Goal: Information Seeking & Learning: Learn about a topic

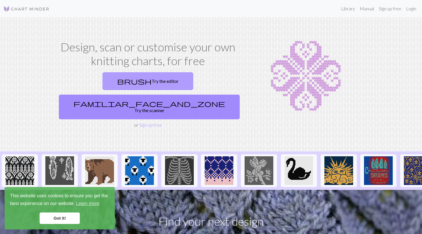
click at [117, 83] on link "brush Try the editor" at bounding box center [147, 81] width 91 height 18
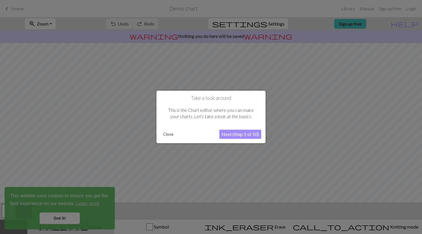
click at [239, 133] on button "Next (Step 1 of 10)" at bounding box center [240, 134] width 42 height 9
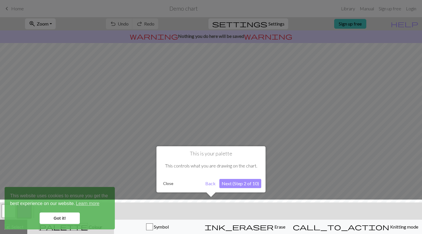
click at [162, 183] on button "Close" at bounding box center [168, 183] width 15 height 9
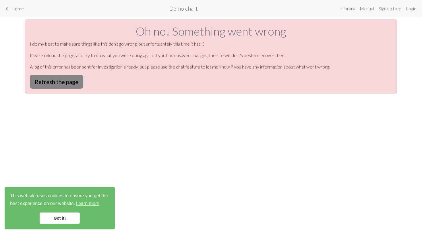
click at [72, 78] on button "Refresh the page" at bounding box center [56, 82] width 53 height 14
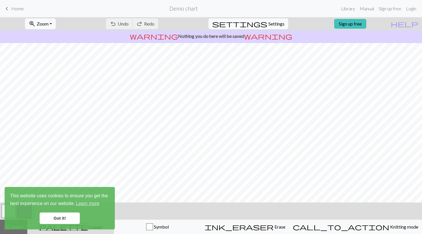
click at [67, 220] on link "Got it!" at bounding box center [60, 218] width 40 height 11
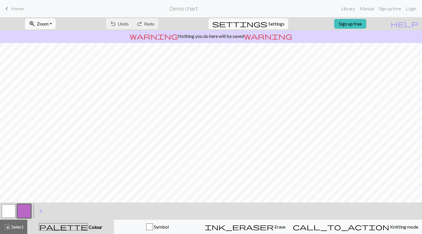
scroll to position [50, 0]
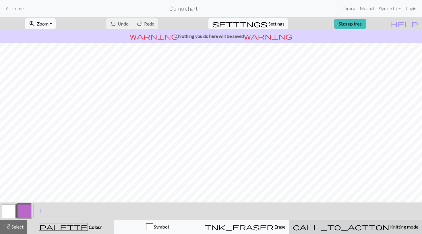
click at [360, 232] on button "call_to_action Knitting mode Knitting mode" at bounding box center [355, 227] width 133 height 14
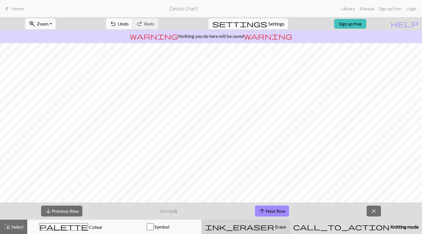
click at [272, 230] on button "ink_eraser Erase Erase" at bounding box center [245, 227] width 88 height 14
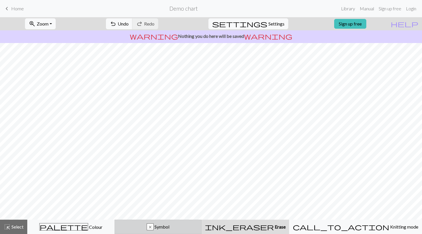
click at [198, 230] on div "x Symbol" at bounding box center [158, 227] width 80 height 7
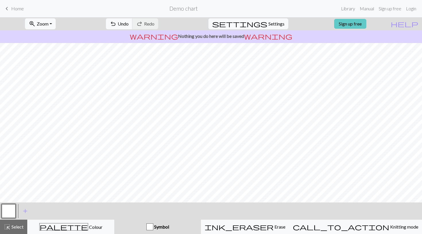
click at [366, 24] on link "Sign up free" at bounding box center [350, 24] width 32 height 10
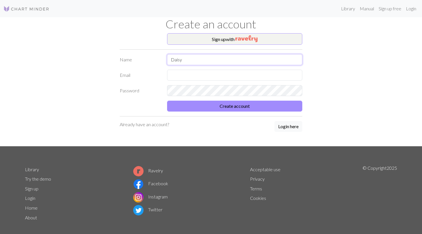
type input "Daisy"
type input "d"
type input "margaretzak9981@gmail.com"
click at [234, 106] on button "Create account" at bounding box center [234, 106] width 135 height 11
click at [257, 41] on img "button" at bounding box center [246, 38] width 22 height 7
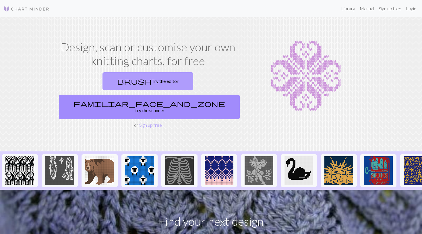
click at [121, 84] on link "brush Try the editor" at bounding box center [147, 81] width 91 height 18
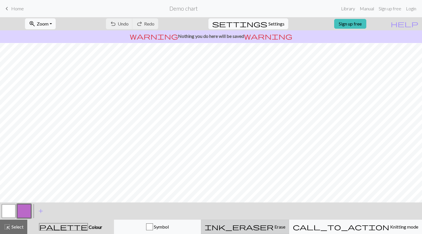
scroll to position [50, 0]
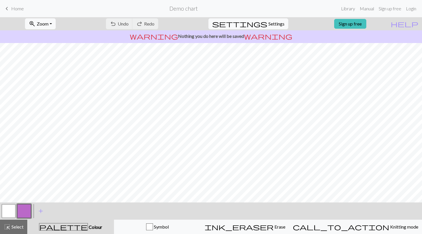
click at [65, 224] on span "palette" at bounding box center [63, 227] width 48 height 8
click at [28, 210] on button "button" at bounding box center [24, 211] width 14 height 14
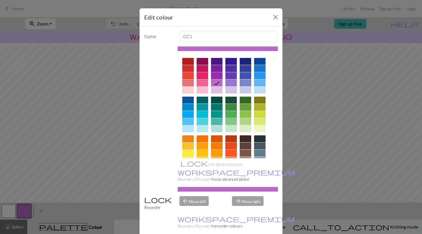
click at [248, 138] on div at bounding box center [245, 138] width 11 height 7
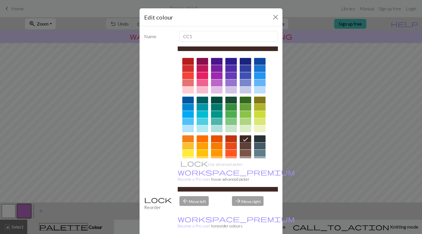
click at [47, 200] on div "Edit colour Name CC1 Use advanced picker workspace_premium Become a Pro user to…" at bounding box center [211, 117] width 422 height 234
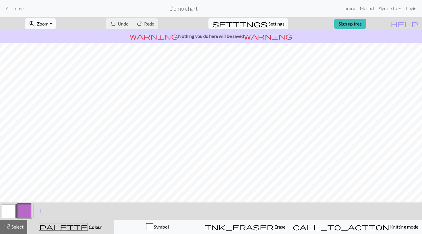
click at [17, 217] on button "button" at bounding box center [24, 211] width 14 height 14
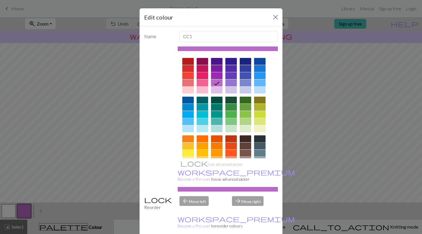
click at [260, 137] on div at bounding box center [259, 138] width 11 height 7
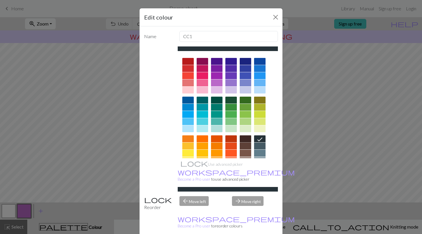
click at [246, 137] on div at bounding box center [245, 138] width 11 height 7
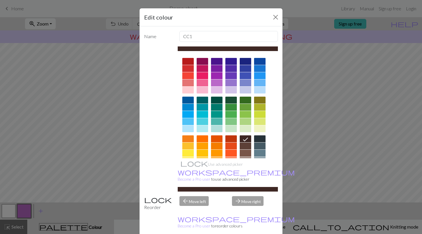
click at [265, 137] on div at bounding box center [228, 133] width 100 height 161
click at [261, 141] on div at bounding box center [259, 138] width 11 height 7
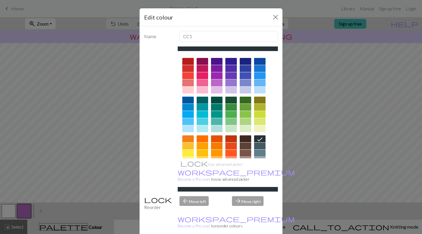
click at [203, 99] on div at bounding box center [202, 100] width 11 height 7
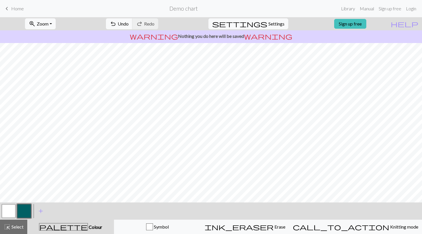
click at [4, 214] on button "button" at bounding box center [9, 211] width 14 height 14
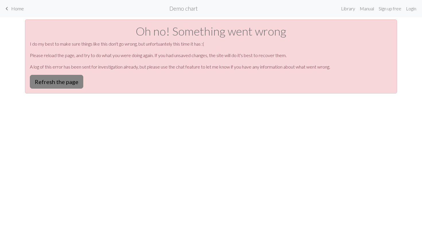
click at [70, 86] on button "Refresh the page" at bounding box center [56, 82] width 53 height 14
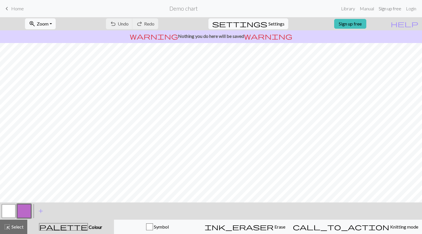
click at [390, 9] on link "Sign up free" at bounding box center [389, 8] width 27 height 11
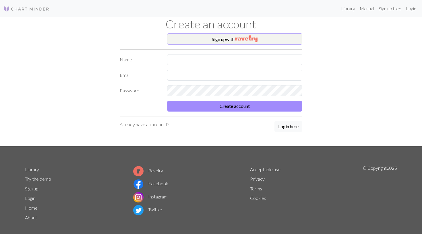
click at [257, 42] on button "Sign up with" at bounding box center [234, 38] width 135 height 11
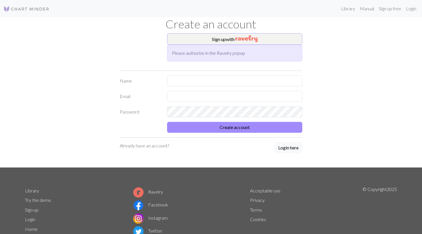
click at [226, 41] on button "Sign up with" at bounding box center [234, 38] width 135 height 11
click at [269, 38] on button "Sign up with" at bounding box center [234, 38] width 135 height 11
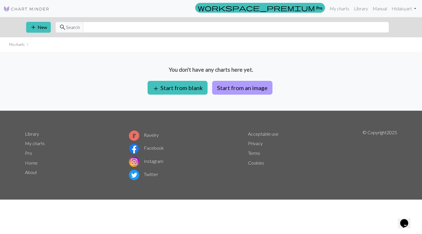
click at [226, 88] on button "Start from an image" at bounding box center [242, 88] width 60 height 14
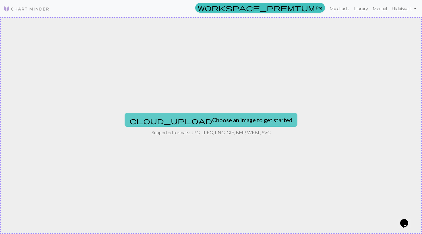
click at [243, 122] on button "cloud_upload Choose an image to get started" at bounding box center [211, 120] width 173 height 14
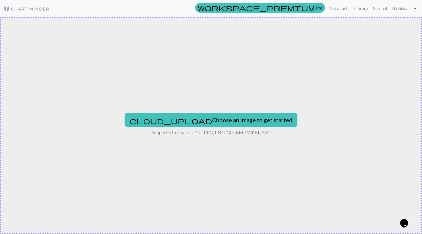
click at [224, 131] on p "Supported formats: JPG, JPEG, PNG, GIF, BMP, WEBP, SVG" at bounding box center [211, 132] width 119 height 7
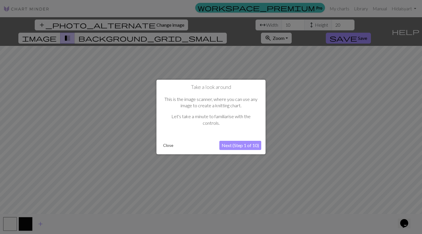
click at [253, 143] on button "Next (Step 1 of 10)" at bounding box center [240, 145] width 42 height 9
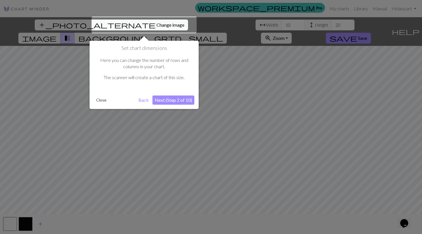
click at [100, 99] on button "Close" at bounding box center [101, 100] width 15 height 9
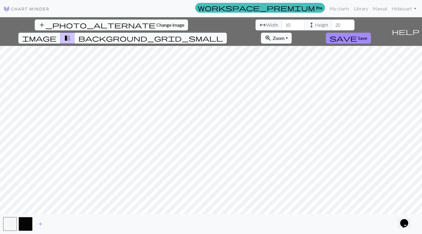
click at [137, 19] on div "add_photo_alternate Change image arrow_range Width 10 height Height 20 image tr…" at bounding box center [194, 31] width 389 height 29
click at [282, 24] on input "10" at bounding box center [293, 25] width 23 height 11
type input "9"
click at [282, 26] on input "9" at bounding box center [293, 25] width 23 height 11
type input "9"
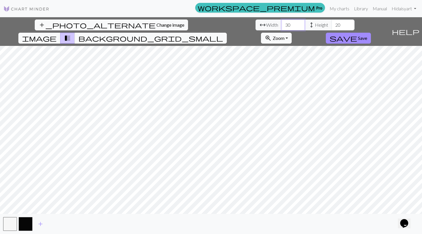
type input "30"
click at [331, 27] on input "19" at bounding box center [342, 25] width 23 height 11
type input "1"
type input "5"
type input "100"
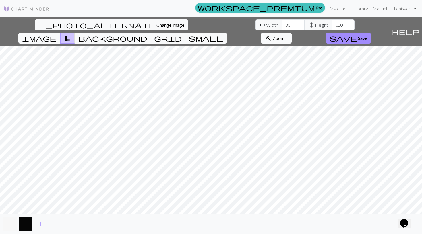
click at [267, 222] on div "add_photo_alternate Change image arrow_range Width 30 height Height 100 image t…" at bounding box center [211, 125] width 422 height 217
click at [282, 26] on input "30" at bounding box center [293, 25] width 23 height 11
type input "3"
click at [282, 25] on input "40" at bounding box center [293, 25] width 23 height 11
type input "40"
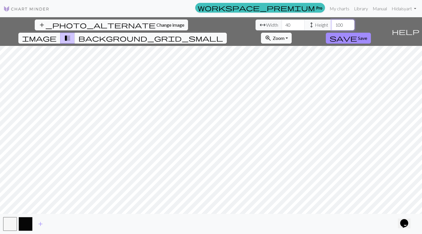
click at [331, 23] on input "100" at bounding box center [342, 25] width 23 height 11
type input "1"
type input "100"
click at [227, 33] on button "background_grid_small" at bounding box center [151, 38] width 152 height 11
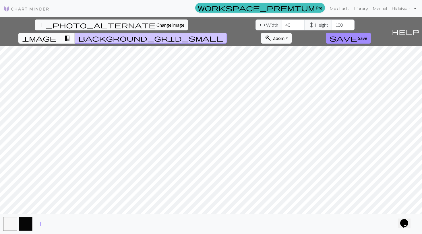
click at [75, 33] on button "transition_fade" at bounding box center [67, 38] width 15 height 11
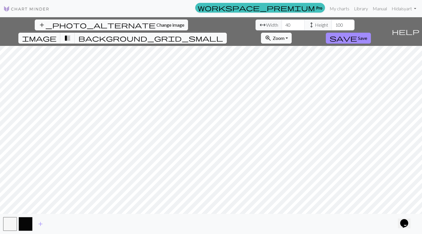
click at [227, 24] on div "add_photo_alternate Change image arrow_range Width 40 height Height 100 image t…" at bounding box center [194, 31] width 389 height 29
click at [61, 33] on button "image" at bounding box center [39, 38] width 42 height 11
click at [75, 33] on button "transition_fade" at bounding box center [67, 38] width 15 height 11
click at [218, 26] on div "add_photo_alternate Change image arrow_range Width 40 height Height 100 image t…" at bounding box center [194, 31] width 389 height 29
click at [71, 34] on span "transition_fade" at bounding box center [67, 38] width 7 height 8
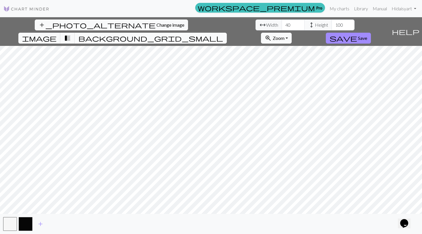
click at [227, 33] on button "background_grid_small" at bounding box center [151, 38] width 152 height 11
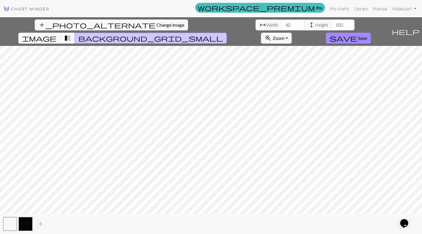
click at [226, 27] on div "add_photo_alternate Change image arrow_range Width 40 height Height 100 image t…" at bounding box center [194, 31] width 389 height 29
click at [57, 34] on span "image" at bounding box center [39, 38] width 34 height 8
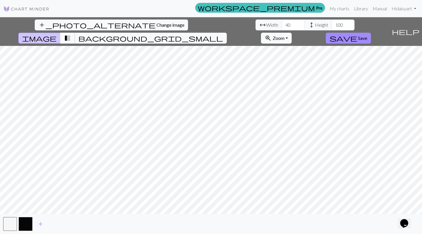
click at [71, 34] on span "transition_fade" at bounding box center [67, 38] width 7 height 8
click at [331, 24] on input "100" at bounding box center [342, 25] width 23 height 11
click at [282, 24] on input "40" at bounding box center [293, 25] width 23 height 11
click at [282, 26] on input "40" at bounding box center [293, 25] width 23 height 11
type input "4"
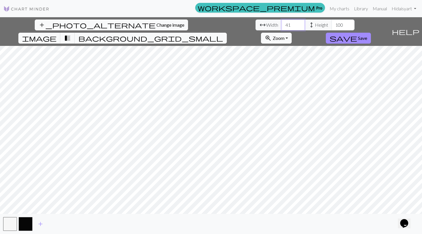
type input "41"
click at [14, 221] on button "button" at bounding box center [10, 224] width 14 height 14
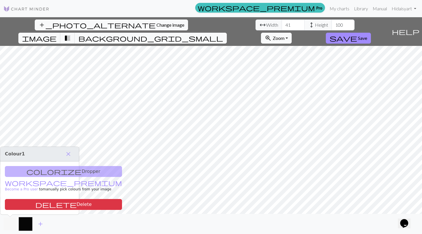
click at [8, 224] on button "button" at bounding box center [10, 224] width 14 height 14
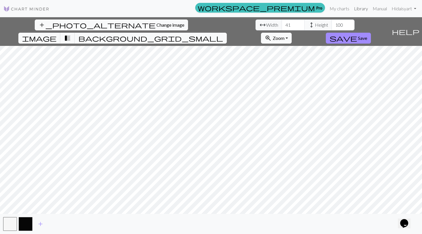
click at [359, 10] on link "Library" at bounding box center [361, 8] width 19 height 11
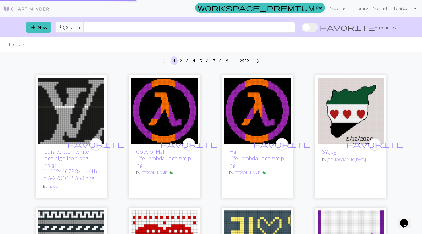
click at [38, 12] on img at bounding box center [26, 8] width 46 height 7
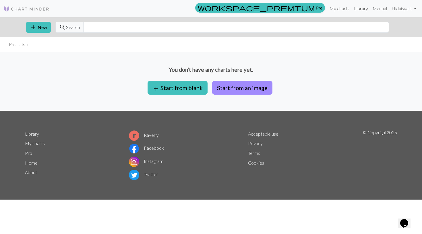
click at [358, 9] on link "Library" at bounding box center [361, 8] width 19 height 11
click at [335, 5] on link "My charts" at bounding box center [339, 8] width 24 height 11
click at [39, 4] on link at bounding box center [26, 8] width 46 height 10
click at [250, 38] on ul "My charts" at bounding box center [211, 44] width 422 height 15
click at [256, 34] on div "add New search Search" at bounding box center [211, 27] width 379 height 20
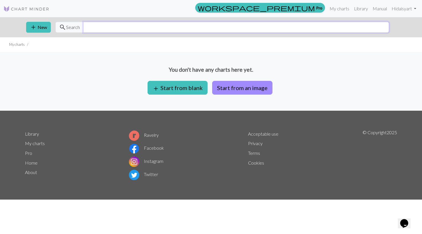
click at [256, 27] on input "text" at bounding box center [236, 27] width 306 height 11
click at [358, 9] on link "Library" at bounding box center [361, 8] width 19 height 11
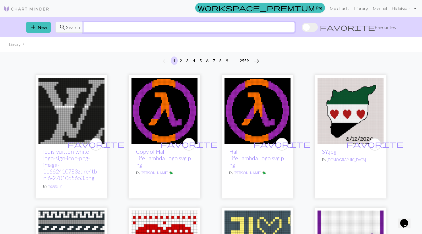
click at [187, 28] on input "text" at bounding box center [189, 27] width 212 height 11
type input "kiki"
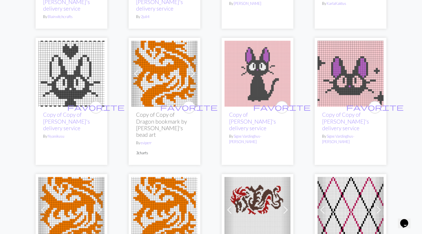
scroll to position [135, 0]
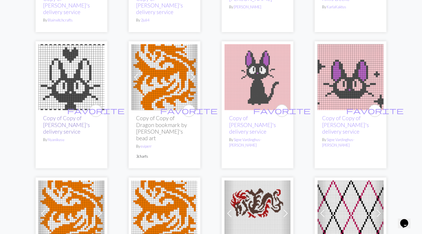
click at [75, 116] on link "Copy of Copy of Jiji kiki's delivery service" at bounding box center [66, 125] width 47 height 20
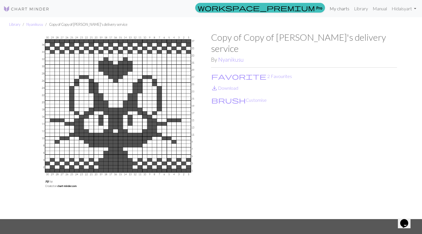
click at [340, 9] on link "My charts" at bounding box center [339, 8] width 24 height 11
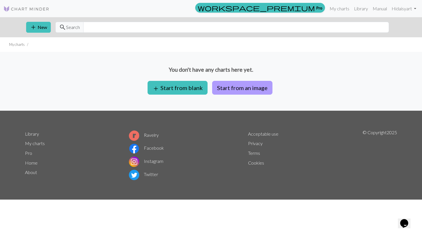
click at [240, 88] on button "Start from an image" at bounding box center [242, 88] width 60 height 14
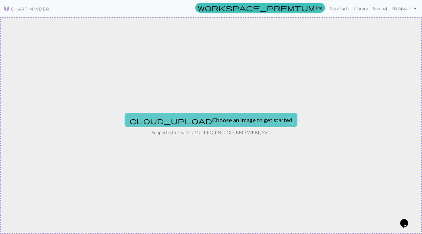
click at [218, 120] on button "cloud_upload Choose an image to get started" at bounding box center [211, 120] width 173 height 14
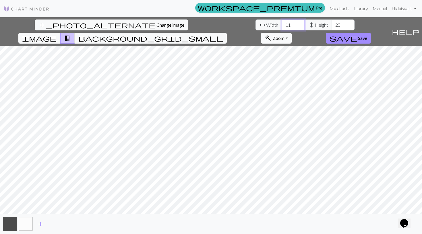
click at [282, 25] on input "11" at bounding box center [293, 25] width 23 height 11
type input "1"
type input "40"
click at [331, 24] on input "20" at bounding box center [342, 25] width 23 height 11
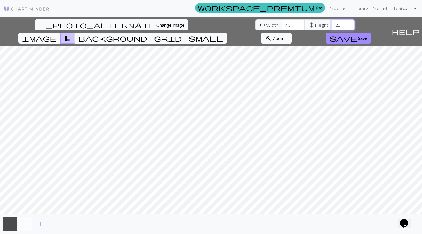
type input "2"
type input "100"
click at [340, 9] on link "My charts" at bounding box center [339, 8] width 24 height 11
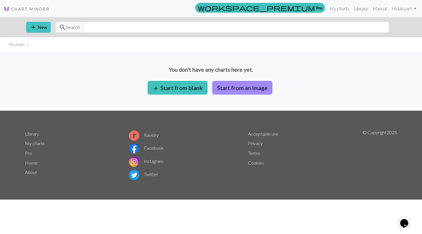
click at [359, 11] on link "Library" at bounding box center [361, 8] width 19 height 11
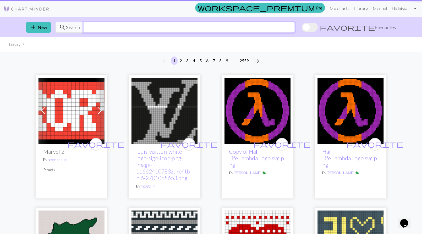
click at [236, 28] on input "text" at bounding box center [189, 27] width 212 height 11
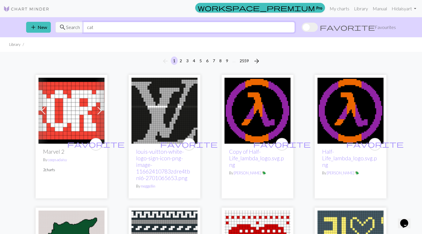
type input "cat"
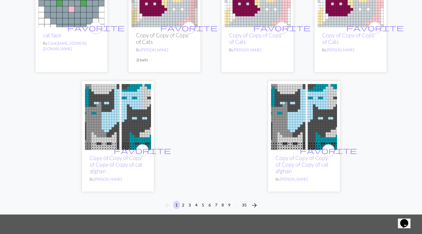
scroll to position [1555, 0]
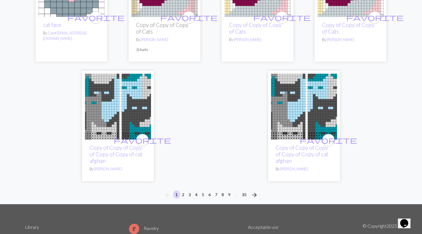
click at [181, 195] on button "2" at bounding box center [183, 195] width 7 height 8
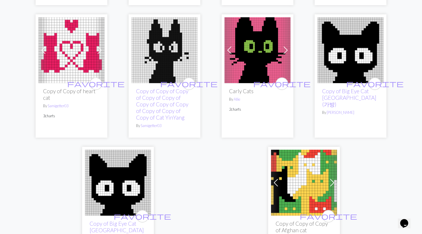
scroll to position [1511, 0]
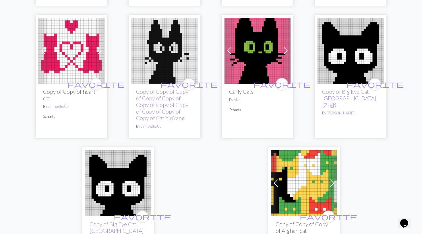
click at [240, 88] on h2 "Carly Cats" at bounding box center [257, 91] width 57 height 7
click at [247, 76] on img at bounding box center [257, 51] width 66 height 66
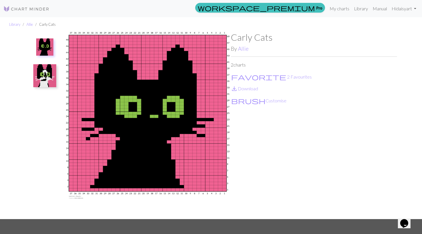
scroll to position [11, 0]
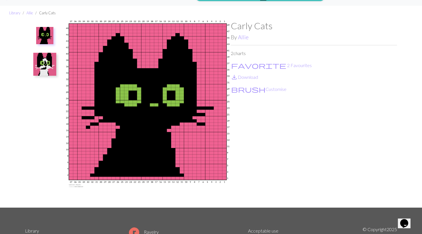
click at [52, 61] on img at bounding box center [44, 64] width 23 height 23
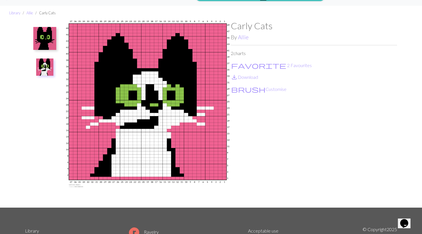
click at [46, 37] on img at bounding box center [44, 38] width 23 height 23
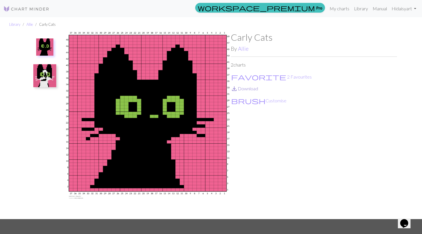
scroll to position [0, 0]
click at [249, 100] on button "brush Customise" at bounding box center [259, 100] width 56 height 7
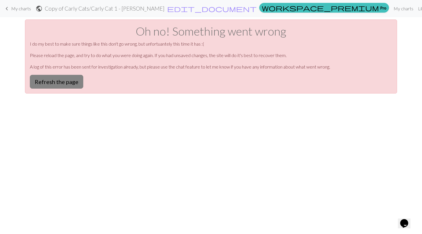
click at [50, 77] on button "Refresh the page" at bounding box center [56, 82] width 53 height 14
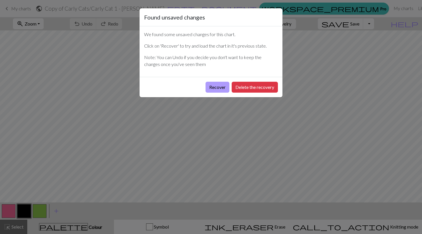
click at [225, 86] on button "Recover" at bounding box center [217, 87] width 24 height 11
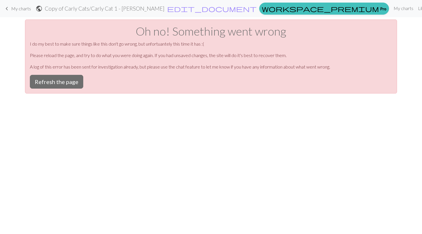
click at [4, 9] on span "keyboard_arrow_left" at bounding box center [6, 9] width 7 height 8
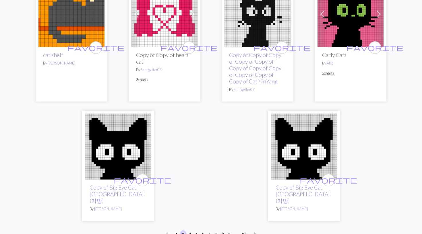
scroll to position [1636, 0]
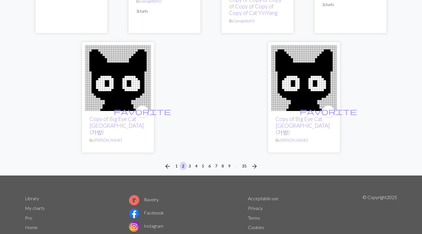
click at [190, 162] on button "3" at bounding box center [189, 166] width 7 height 8
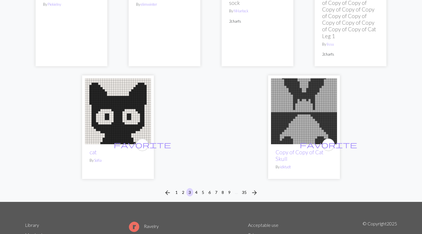
scroll to position [1532, 0]
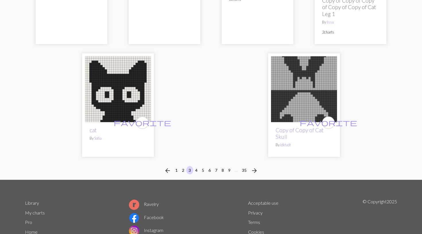
click at [196, 166] on button "4" at bounding box center [196, 170] width 7 height 8
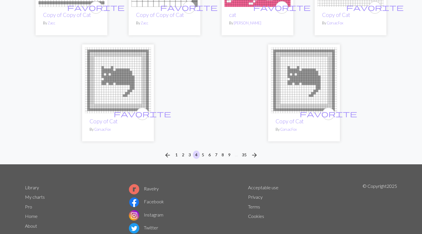
scroll to position [1644, 0]
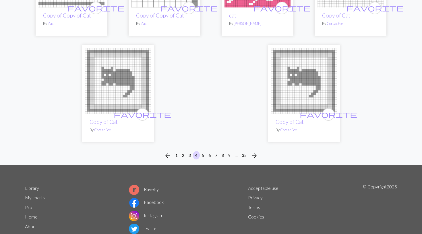
click at [203, 151] on button "5" at bounding box center [202, 155] width 7 height 8
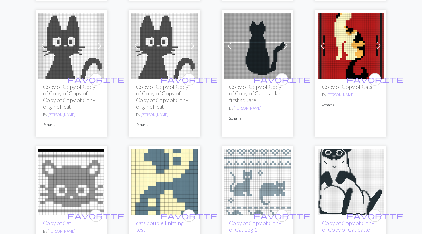
scroll to position [317, 0]
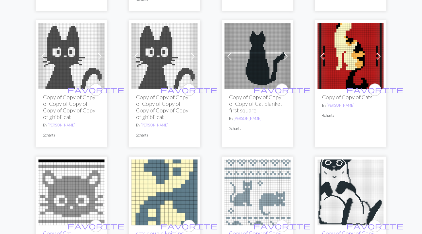
click at [70, 110] on h2 "Copy of Copy of Copy of Copy of Copy of Copy of Copy of Copy of ghibli cat" at bounding box center [71, 107] width 57 height 26
click at [71, 95] on h2 "Copy of Copy of Copy of Copy of Copy of Copy of Copy of Copy of ghibli cat" at bounding box center [71, 107] width 57 height 26
click at [71, 68] on img at bounding box center [71, 56] width 66 height 66
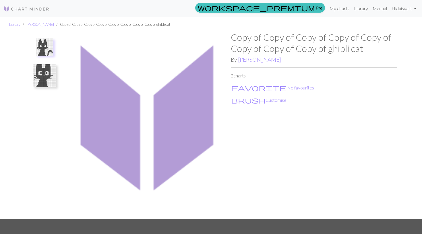
click at [49, 54] on img at bounding box center [44, 46] width 17 height 17
click at [47, 46] on img at bounding box center [44, 46] width 17 height 17
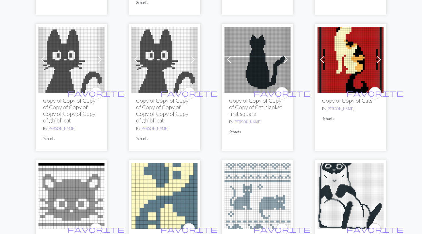
scroll to position [318, 0]
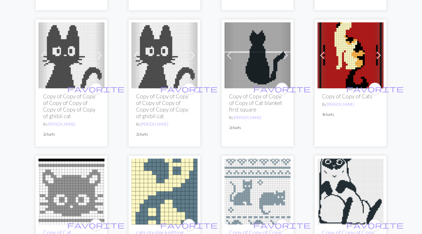
click at [171, 109] on h2 "Copy of Copy of Copy of Copy of Copy of Copy of Copy of Copy of ghibli cat" at bounding box center [164, 106] width 57 height 26
click at [165, 84] on img at bounding box center [164, 55] width 66 height 66
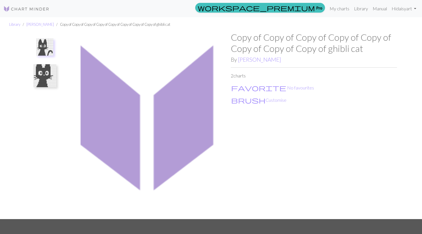
click at [52, 70] on img at bounding box center [44, 75] width 23 height 23
click at [50, 59] on img at bounding box center [44, 49] width 23 height 23
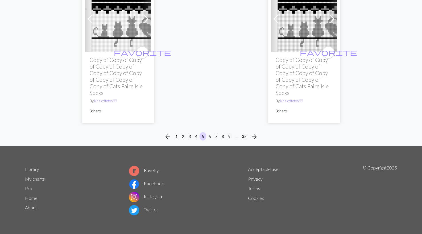
scroll to position [1599, 0]
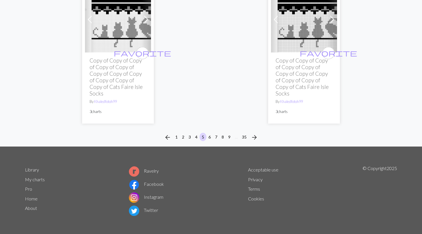
click at [230, 134] on button "9" at bounding box center [229, 137] width 7 height 8
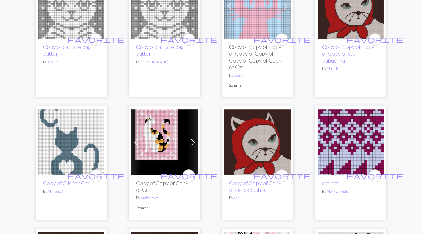
scroll to position [500, 0]
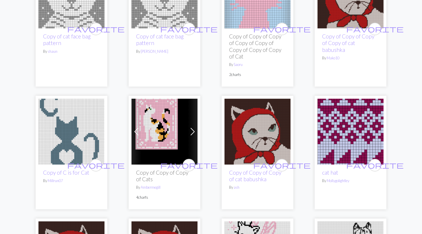
click at [259, 42] on h2 "Copy of Copy of Copy of Copy of Copy of Copy of Copy of Copy of Cat" at bounding box center [257, 46] width 57 height 26
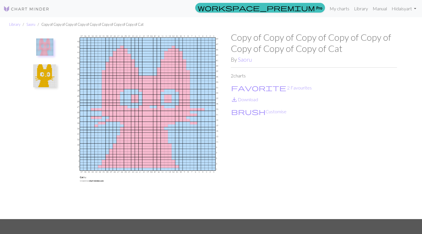
click at [52, 70] on img at bounding box center [44, 75] width 23 height 23
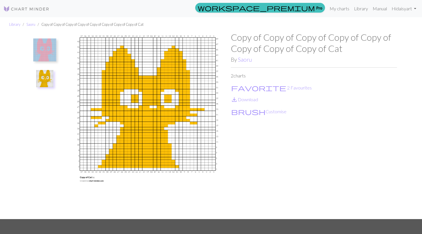
click at [49, 55] on img at bounding box center [44, 49] width 23 height 23
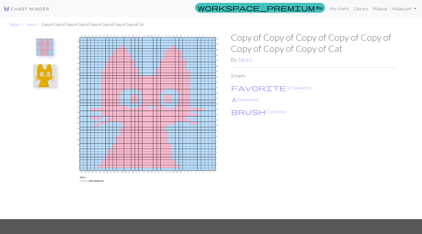
click at [50, 82] on img at bounding box center [44, 75] width 23 height 23
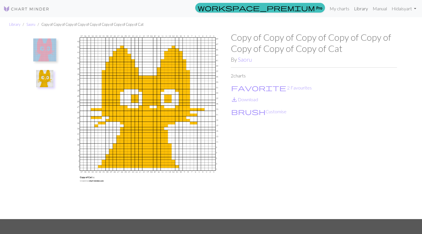
click at [366, 11] on link "Library" at bounding box center [361, 8] width 19 height 11
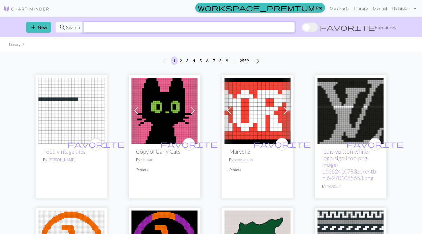
click at [173, 28] on input "text" at bounding box center [189, 27] width 212 height 11
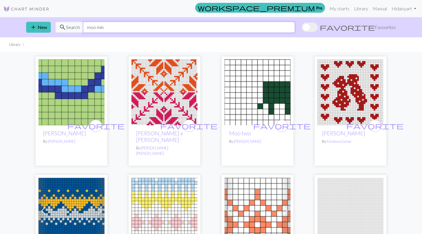
click at [97, 28] on input "moo min" at bounding box center [189, 27] width 212 height 11
type input "moomin"
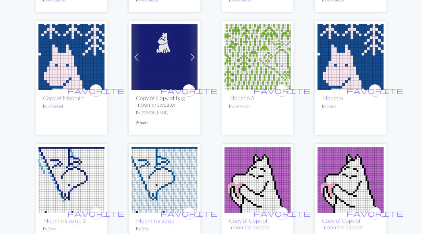
scroll to position [424, 0]
